Goal: Task Accomplishment & Management: Use online tool/utility

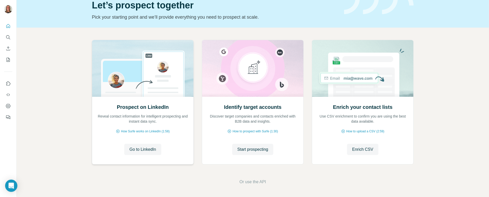
scroll to position [23, 0]
click at [253, 149] on span "Start prospecting" at bounding box center [252, 149] width 31 height 6
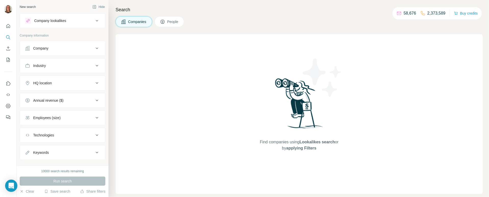
click at [97, 46] on icon at bounding box center [97, 48] width 6 height 6
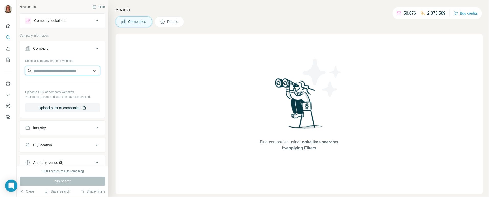
click at [39, 71] on input "text" at bounding box center [62, 70] width 75 height 9
click at [38, 70] on input "**********" at bounding box center [62, 70] width 75 height 9
type input "**********"
click at [72, 34] on p "Company information" at bounding box center [63, 35] width 86 height 5
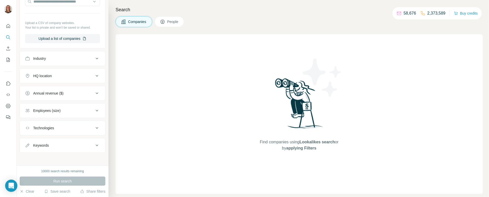
scroll to position [68, 0]
click at [70, 58] on div "Industry" at bounding box center [59, 59] width 69 height 5
click at [42, 71] on input at bounding box center [59, 72] width 63 height 6
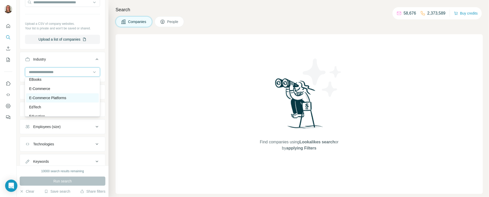
scroll to position [1621, 0]
click at [41, 88] on p "E-Commerce" at bounding box center [39, 88] width 21 height 5
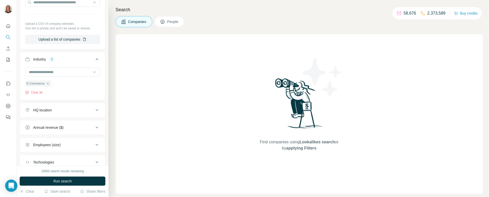
click at [71, 106] on button "HQ location" at bounding box center [62, 110] width 85 height 12
click at [39, 123] on input "text" at bounding box center [62, 122] width 75 height 9
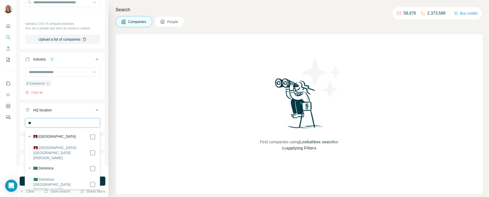
type input "*"
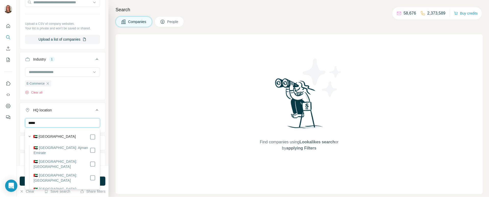
type input "******"
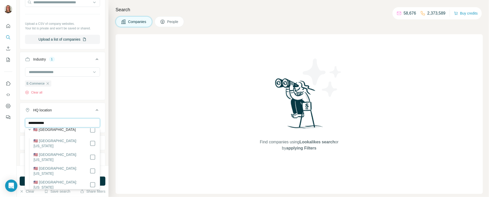
scroll to position [6, 0]
type input "**********"
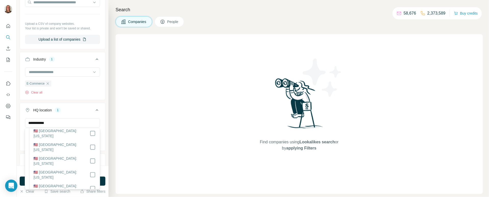
scroll to position [113, 0]
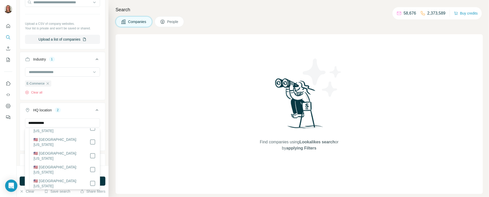
scroll to position [298, 0]
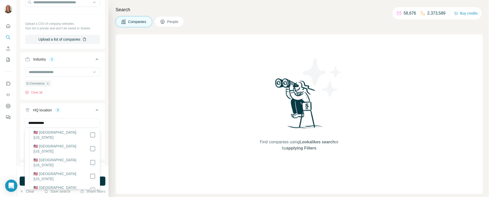
scroll to position [98, 0]
click at [103, 157] on div "Alabama Georgia North Carolina Florida South Carolina Tennessee Clear all" at bounding box center [62, 142] width 85 height 49
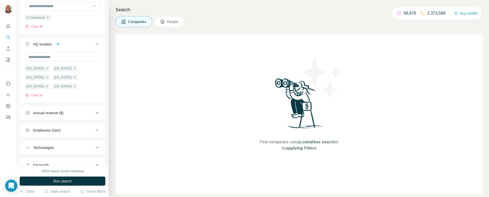
scroll to position [134, 0]
click at [72, 131] on div "Employees (size)" at bounding box center [59, 130] width 69 height 5
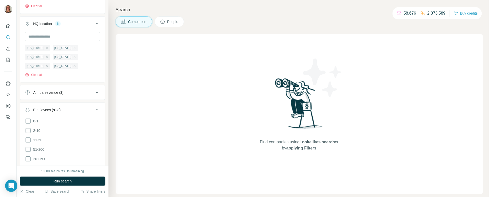
scroll to position [154, 0]
click at [28, 140] on icon at bounding box center [28, 140] width 6 height 6
click at [27, 150] on icon at bounding box center [28, 150] width 6 height 6
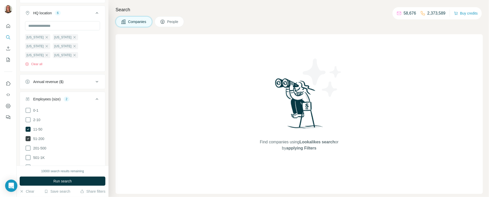
scroll to position [166, 0]
click at [28, 148] on icon at bounding box center [28, 148] width 6 height 6
click at [27, 157] on icon at bounding box center [28, 157] width 6 height 6
click at [108, 148] on div "New search Hide Company lookalikes Company information Company Select a company…" at bounding box center [63, 82] width 92 height 165
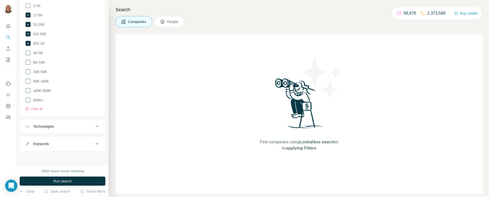
scroll to position [280, 0]
click at [70, 126] on div "Technologies" at bounding box center [59, 126] width 69 height 5
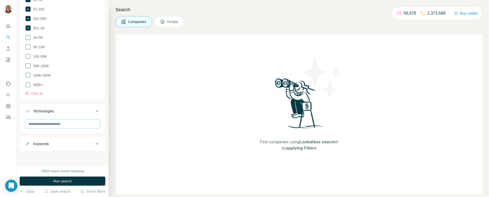
scroll to position [294, 0]
click at [67, 145] on div "Keywords" at bounding box center [59, 144] width 69 height 5
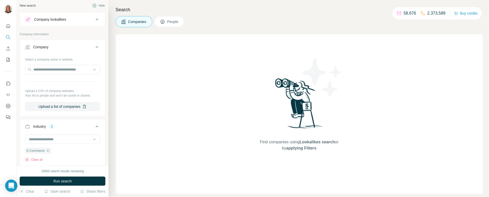
scroll to position [0, 0]
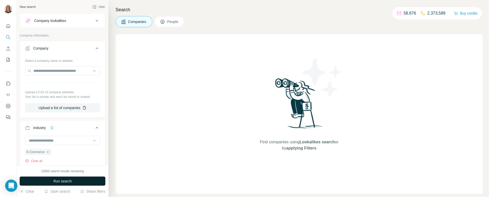
click at [64, 181] on span "Run search" at bounding box center [62, 180] width 18 height 5
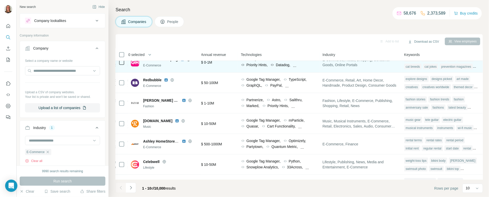
scroll to position [0, 253]
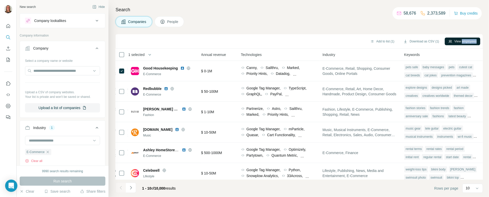
click at [441, 51] on div "Add to list (1) Download as CSV (1) View employees 1 selected Companies Employe…" at bounding box center [299, 115] width 367 height 163
click at [455, 40] on button "View employees" at bounding box center [462, 42] width 35 height 8
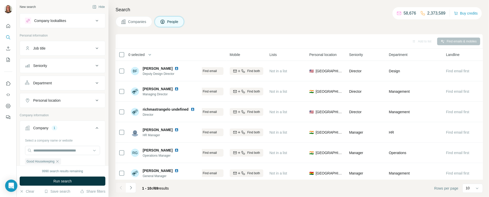
scroll to position [0, 71]
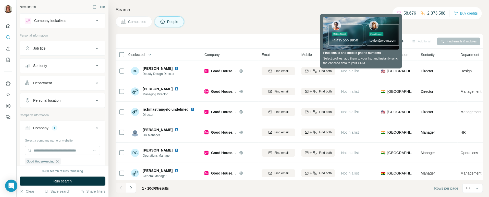
click at [131, 21] on span "Companies" at bounding box center [137, 21] width 19 height 5
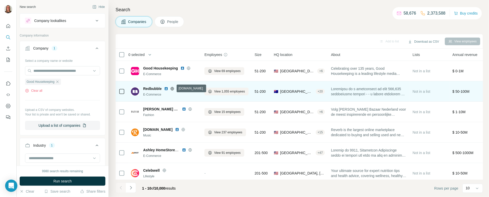
click at [173, 89] on icon at bounding box center [172, 88] width 1 height 3
click at [319, 91] on div "+ 20" at bounding box center [320, 91] width 9 height 5
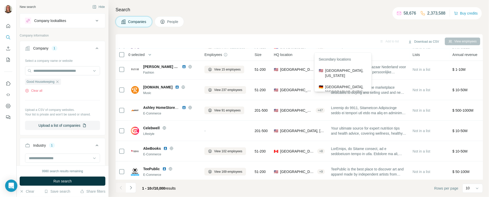
scroll to position [42, 0]
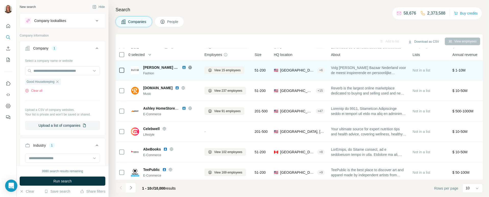
click at [295, 72] on span "[GEOGRAPHIC_DATA], [US_STATE]" at bounding box center [297, 70] width 35 height 5
click at [324, 70] on div "+ 6" at bounding box center [321, 70] width 8 height 5
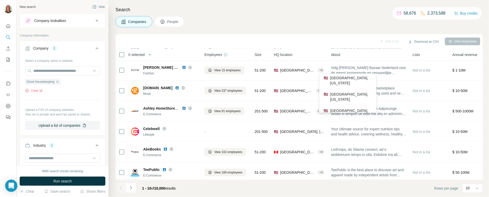
scroll to position [0, 0]
click at [265, 23] on div "Companies People" at bounding box center [299, 21] width 367 height 11
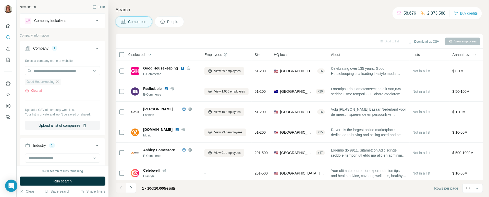
click at [58, 82] on icon "button" at bounding box center [57, 81] width 2 height 2
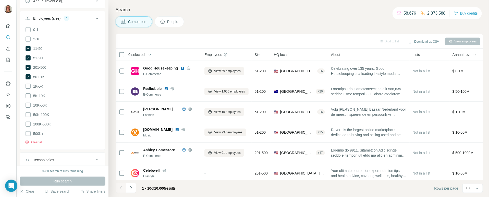
scroll to position [247, 0]
click at [37, 143] on button "Clear all" at bounding box center [33, 141] width 17 height 5
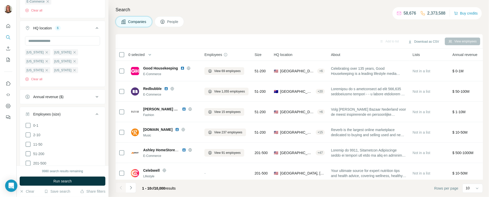
scroll to position [150, 0]
click at [35, 79] on button "Clear all" at bounding box center [33, 79] width 17 height 5
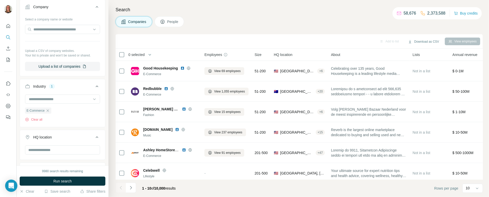
scroll to position [41, 0]
click at [35, 119] on button "Clear all" at bounding box center [33, 119] width 17 height 5
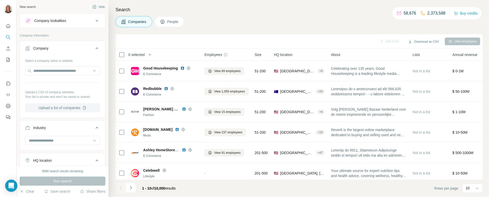
click at [65, 108] on button "Upload a list of companies" at bounding box center [62, 107] width 75 height 9
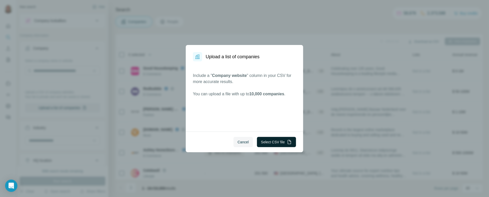
click at [274, 142] on button "Select CSV file" at bounding box center [276, 142] width 39 height 10
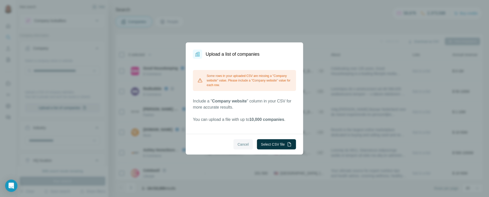
click at [238, 146] on span "Cancel" at bounding box center [243, 144] width 11 height 5
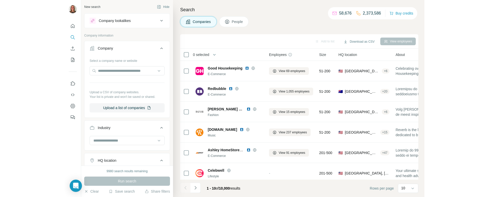
scroll to position [454, 0]
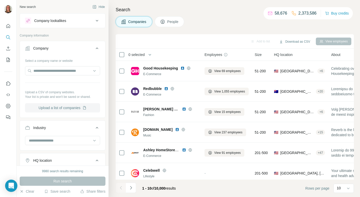
click at [54, 107] on button "Upload a list of companies" at bounding box center [62, 107] width 75 height 9
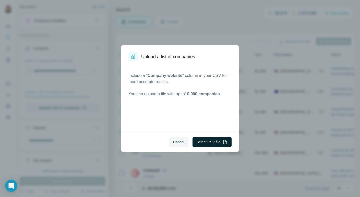
click at [208, 146] on button "Select CSV file" at bounding box center [212, 142] width 39 height 10
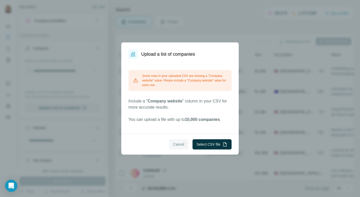
click at [178, 143] on span "Cancel" at bounding box center [178, 144] width 11 height 5
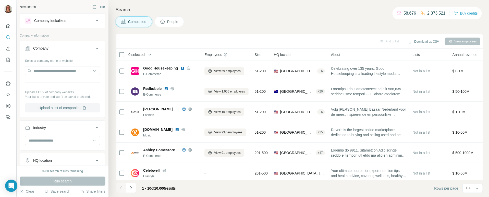
scroll to position [0, 0]
click at [52, 107] on button "Upload a list of companies" at bounding box center [62, 107] width 75 height 9
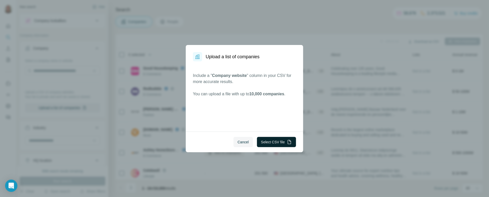
click at [280, 142] on button "Select CSV file" at bounding box center [276, 142] width 39 height 10
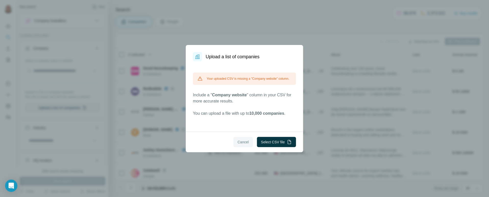
click at [244, 143] on span "Cancel" at bounding box center [243, 141] width 11 height 5
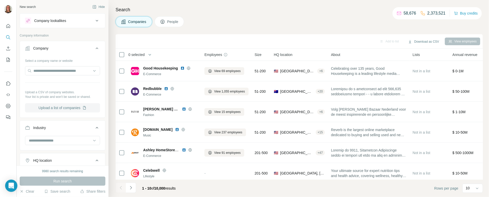
click at [57, 106] on button "Upload a list of companies" at bounding box center [62, 107] width 75 height 9
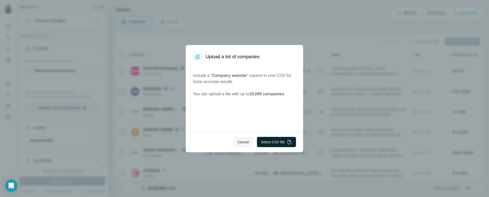
click at [268, 141] on button "Select CSV file" at bounding box center [276, 142] width 39 height 10
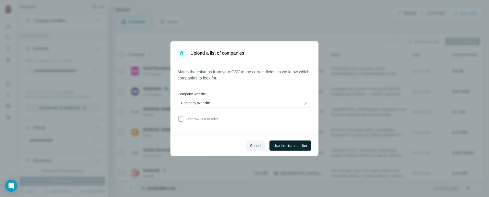
click at [289, 146] on span "Use this list as a filter" at bounding box center [291, 145] width 34 height 5
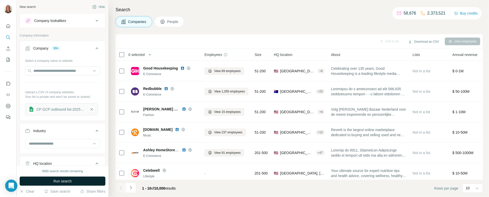
click at [68, 181] on span "Run search" at bounding box center [62, 180] width 18 height 5
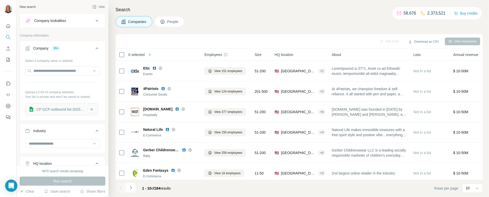
click at [176, 21] on span "People" at bounding box center [173, 21] width 12 height 5
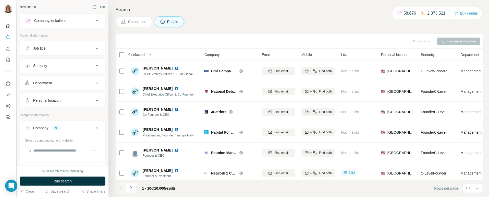
click at [135, 20] on span "Companies" at bounding box center [137, 21] width 19 height 5
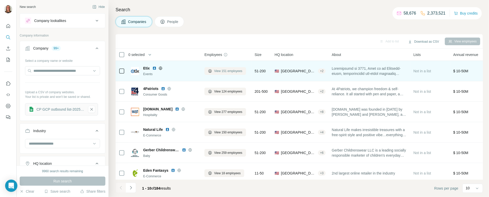
click at [228, 71] on span "View 151 employees" at bounding box center [228, 71] width 28 height 5
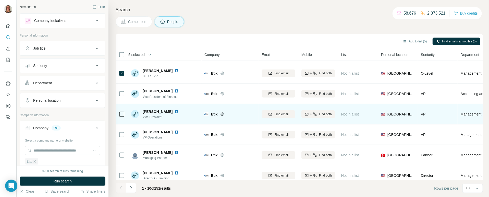
scroll to position [85, 0]
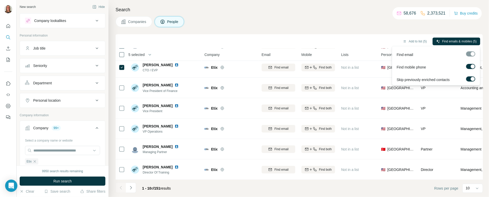
click at [470, 79] on label at bounding box center [470, 78] width 9 height 5
click at [475, 78] on label at bounding box center [470, 78] width 9 height 5
click at [444, 40] on span "Find emails & mobiles (5)" at bounding box center [459, 41] width 34 height 5
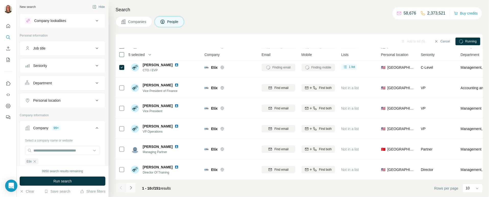
click at [133, 187] on icon "Navigate to next page" at bounding box center [130, 187] width 5 height 5
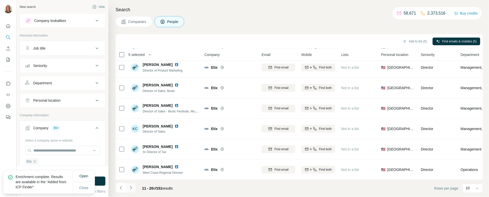
click at [131, 187] on icon "Navigate to next page" at bounding box center [130, 187] width 5 height 5
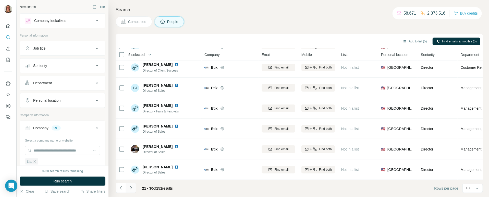
click at [130, 186] on icon "Navigate to next page" at bounding box center [131, 187] width 2 height 3
click at [131, 187] on icon "Navigate to next page" at bounding box center [130, 187] width 5 height 5
click at [131, 189] on icon "Navigate to next page" at bounding box center [130, 187] width 5 height 5
click at [130, 187] on icon "Navigate to next page" at bounding box center [130, 187] width 5 height 5
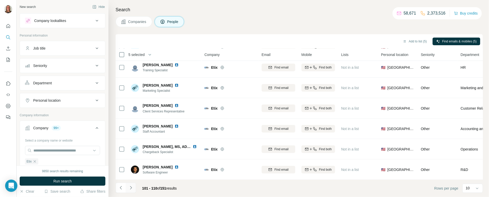
click at [131, 187] on icon "Navigate to next page" at bounding box center [130, 187] width 5 height 5
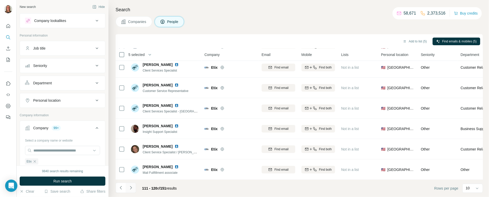
click at [131, 188] on icon "Navigate to next page" at bounding box center [130, 187] width 5 height 5
click at [130, 187] on icon "Navigate to next page" at bounding box center [130, 187] width 5 height 5
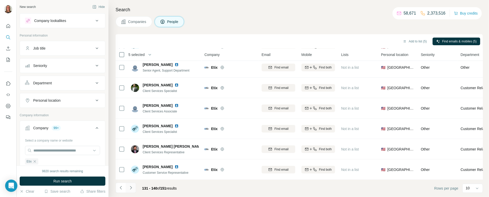
click at [131, 187] on icon "Navigate to next page" at bounding box center [131, 187] width 2 height 3
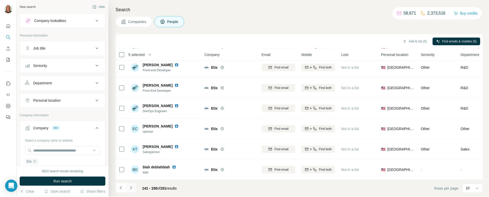
click at [132, 187] on icon "Navigate to next page" at bounding box center [130, 187] width 5 height 5
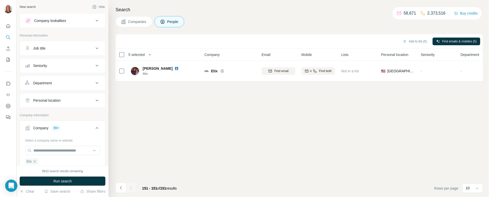
scroll to position [0, 0]
click at [140, 21] on span "Companies" at bounding box center [137, 21] width 19 height 5
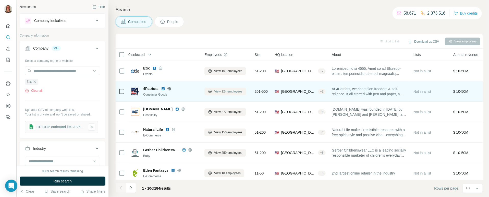
click at [216, 91] on span "View 124 employees" at bounding box center [228, 91] width 28 height 5
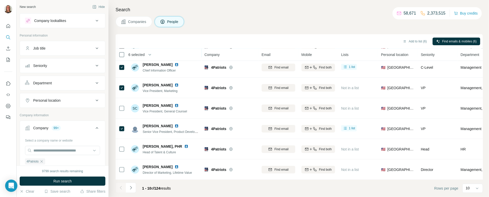
scroll to position [85, 0]
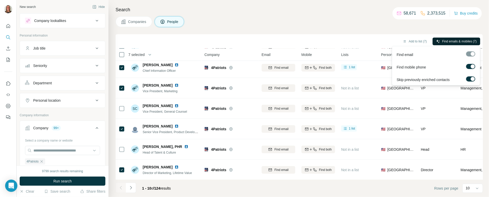
click at [448, 41] on span "Find emails & mobiles (7)" at bounding box center [459, 41] width 34 height 5
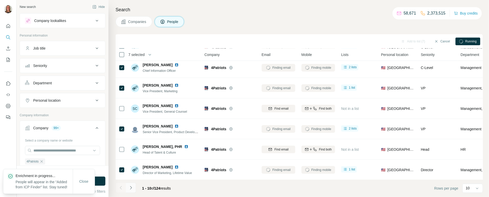
click at [132, 188] on icon "Navigate to next page" at bounding box center [130, 187] width 5 height 5
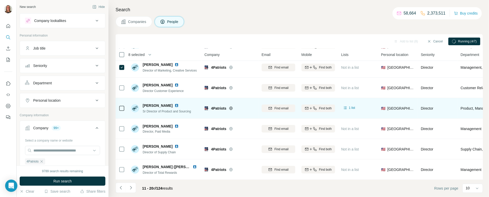
scroll to position [84, 0]
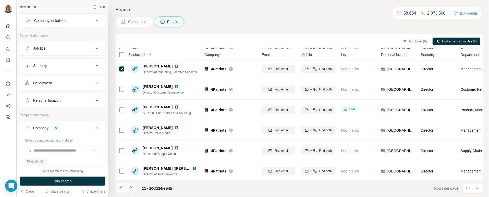
click at [132, 187] on icon "Navigate to next page" at bounding box center [130, 187] width 5 height 5
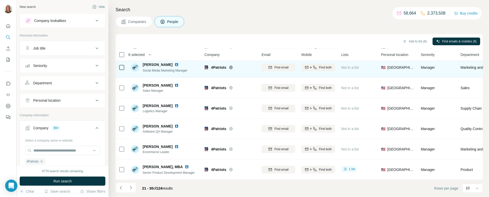
scroll to position [85, 0]
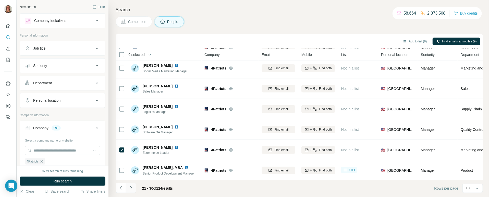
click at [132, 187] on icon "Navigate to next page" at bounding box center [130, 187] width 5 height 5
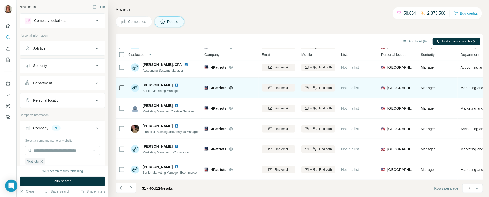
scroll to position [85, 0]
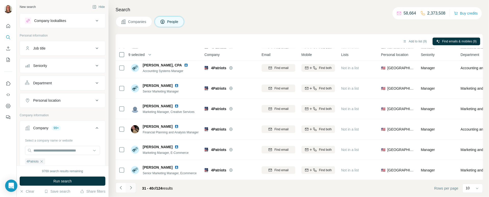
click at [131, 188] on icon "Navigate to next page" at bounding box center [130, 187] width 5 height 5
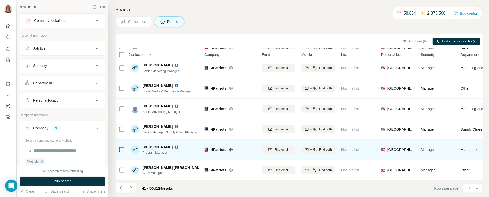
scroll to position [85, 0]
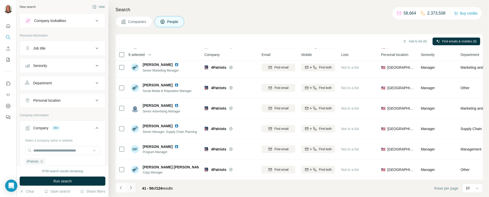
click at [131, 188] on icon "Navigate to next page" at bounding box center [130, 187] width 5 height 5
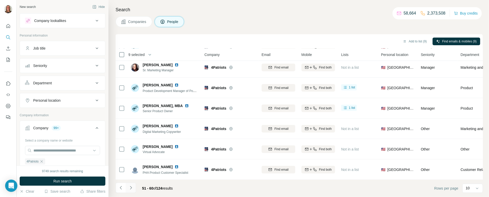
click at [130, 188] on icon "Navigate to next page" at bounding box center [130, 187] width 5 height 5
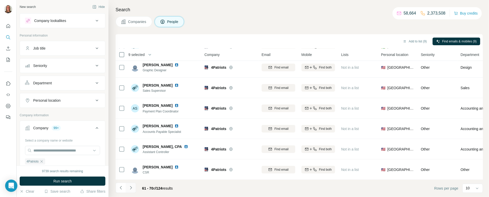
click at [131, 189] on icon "Navigate to next page" at bounding box center [130, 187] width 5 height 5
click at [132, 188] on icon "Navigate to next page" at bounding box center [130, 187] width 5 height 5
click at [132, 187] on icon "Navigate to next page" at bounding box center [130, 187] width 5 height 5
click at [130, 191] on button "Navigate to next page" at bounding box center [131, 188] width 10 height 10
click at [131, 189] on icon "Navigate to next page" at bounding box center [130, 187] width 5 height 5
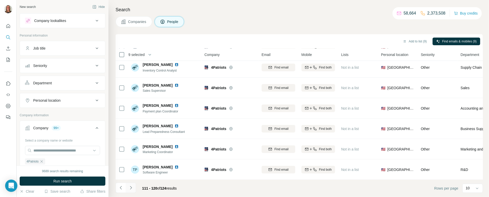
click at [131, 189] on icon "Navigate to next page" at bounding box center [130, 187] width 5 height 5
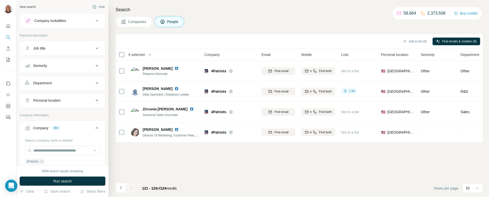
scroll to position [0, 0]
click at [8, 25] on icon "Quick start" at bounding box center [8, 25] width 5 height 5
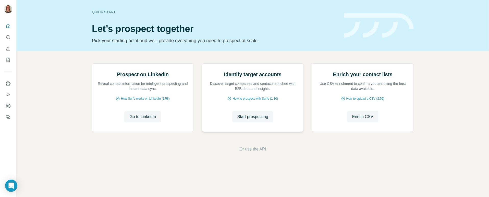
scroll to position [22, 0]
click at [151, 120] on span "Go to LinkedIn" at bounding box center [142, 117] width 27 height 6
